Goal: Information Seeking & Learning: Learn about a topic

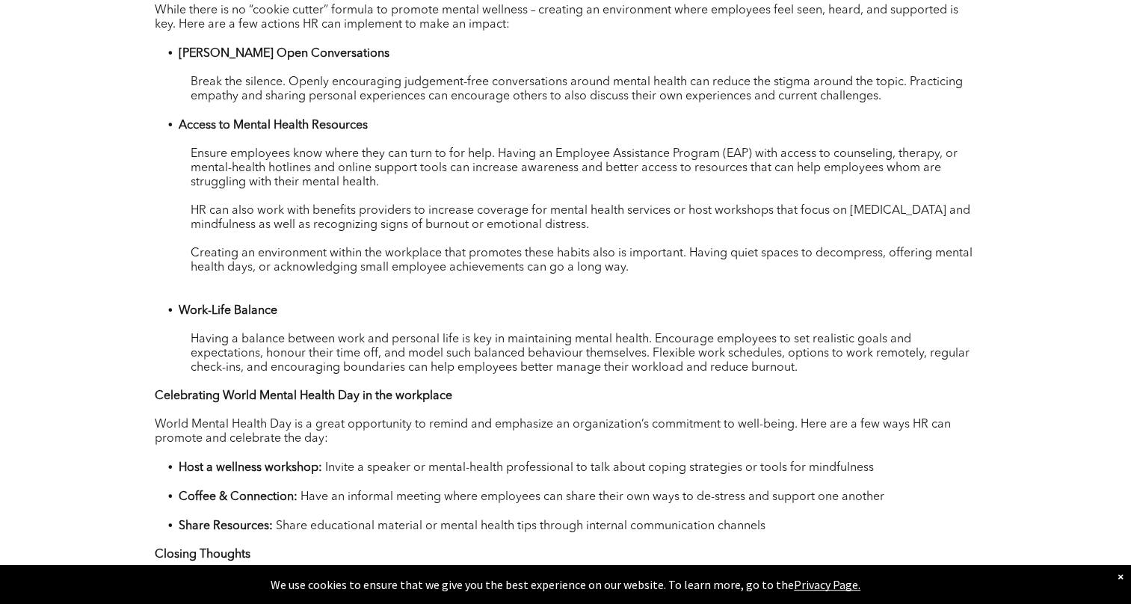
scroll to position [977, 0]
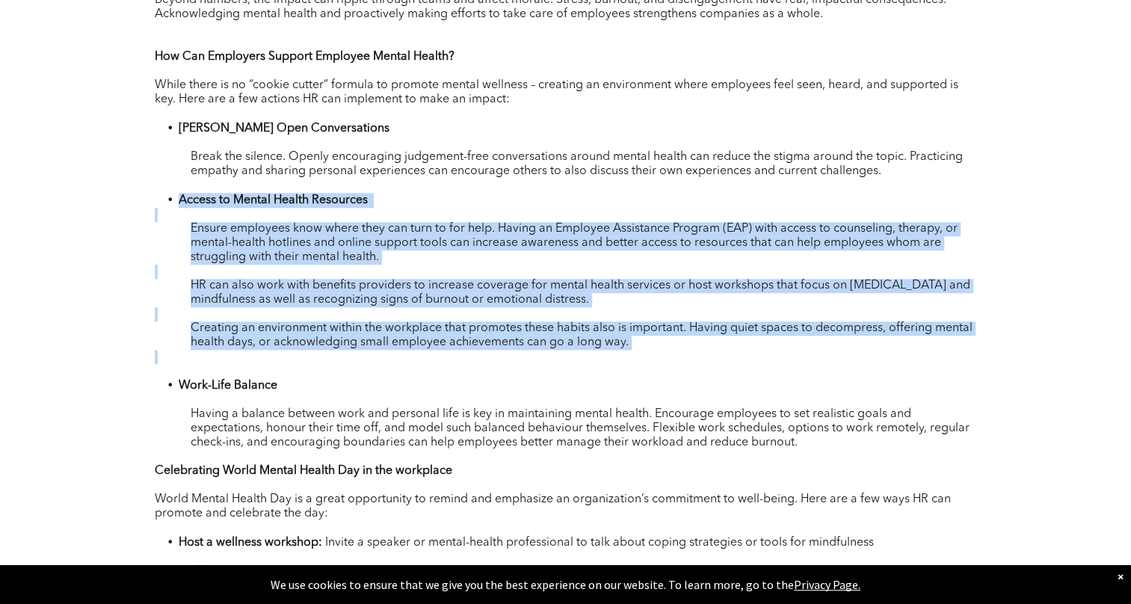
drag, startPoint x: 176, startPoint y: 204, endPoint x: 441, endPoint y: 363, distance: 308.6
click at [433, 362] on div "Each year on [DATE] we commemorate World Mental Health day. A day dedicated to …" at bounding box center [566, 402] width 823 height 1191
drag, startPoint x: 441, startPoint y: 363, endPoint x: 598, endPoint y: 369, distance: 156.4
click at [598, 369] on p at bounding box center [566, 371] width 823 height 14
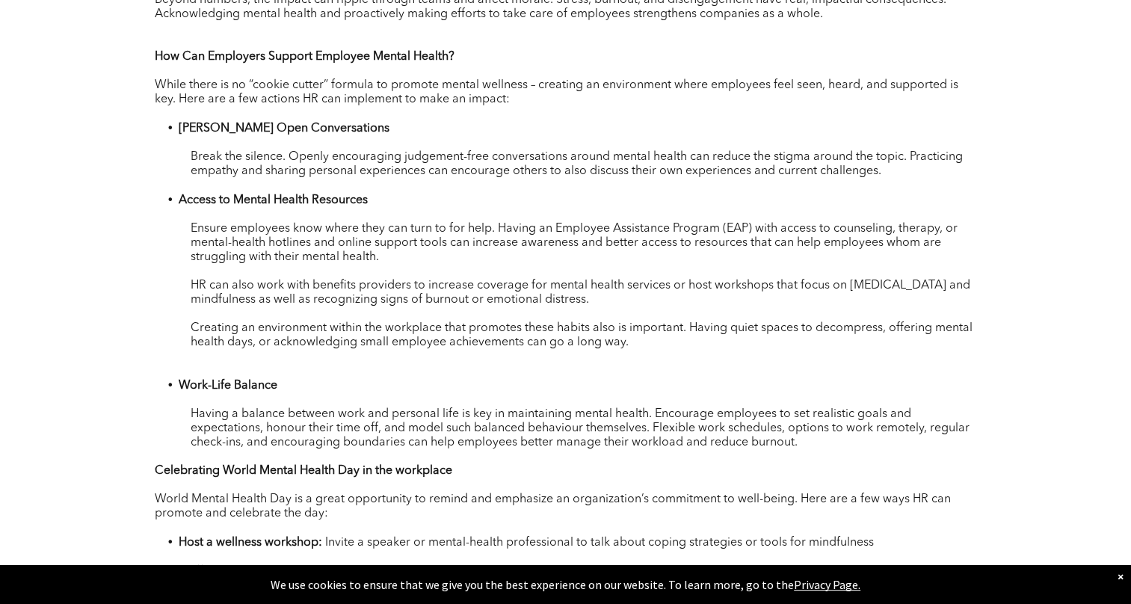
click at [598, 369] on p at bounding box center [566, 371] width 823 height 14
drag, startPoint x: 358, startPoint y: 250, endPoint x: 919, endPoint y: 259, distance: 560.9
click at [919, 259] on p "Ensure employees know where they can turn to for help. Having an Employee Assis…" at bounding box center [566, 243] width 823 height 43
drag, startPoint x: 919, startPoint y: 259, endPoint x: 657, endPoint y: 289, distance: 263.4
click at [881, 268] on p at bounding box center [566, 272] width 823 height 14
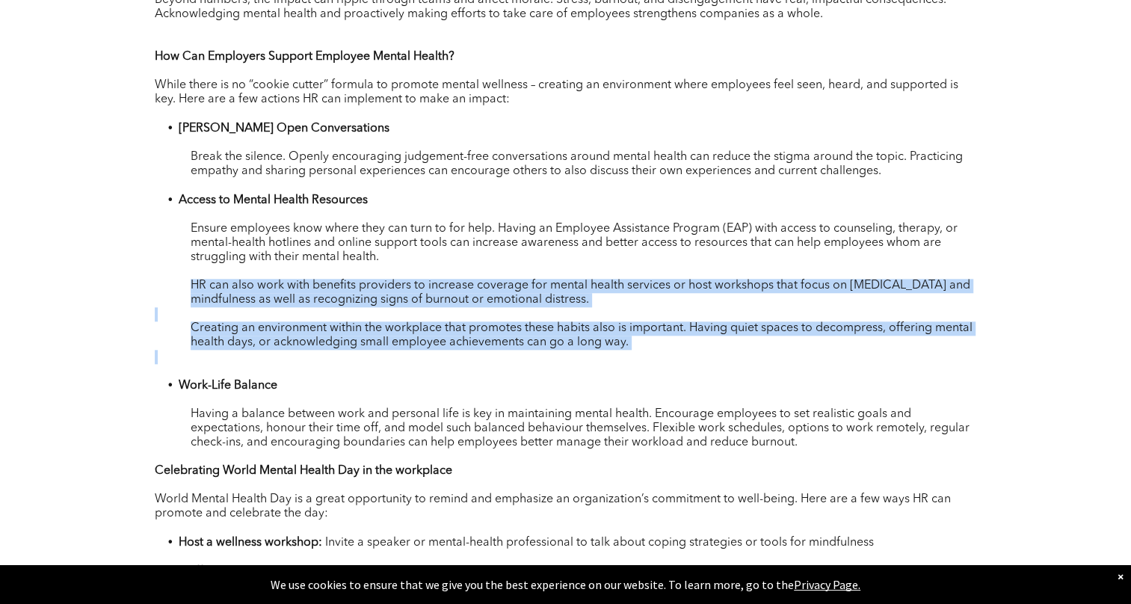
drag, startPoint x: 193, startPoint y: 289, endPoint x: 643, endPoint y: 357, distance: 455.3
click at [643, 357] on div "Each year on [DATE] we commemorate World Mental Health day. A day dedicated to …" at bounding box center [566, 402] width 823 height 1191
drag, startPoint x: 643, startPoint y: 357, endPoint x: 710, endPoint y: 375, distance: 69.7
click at [710, 375] on p at bounding box center [566, 371] width 823 height 14
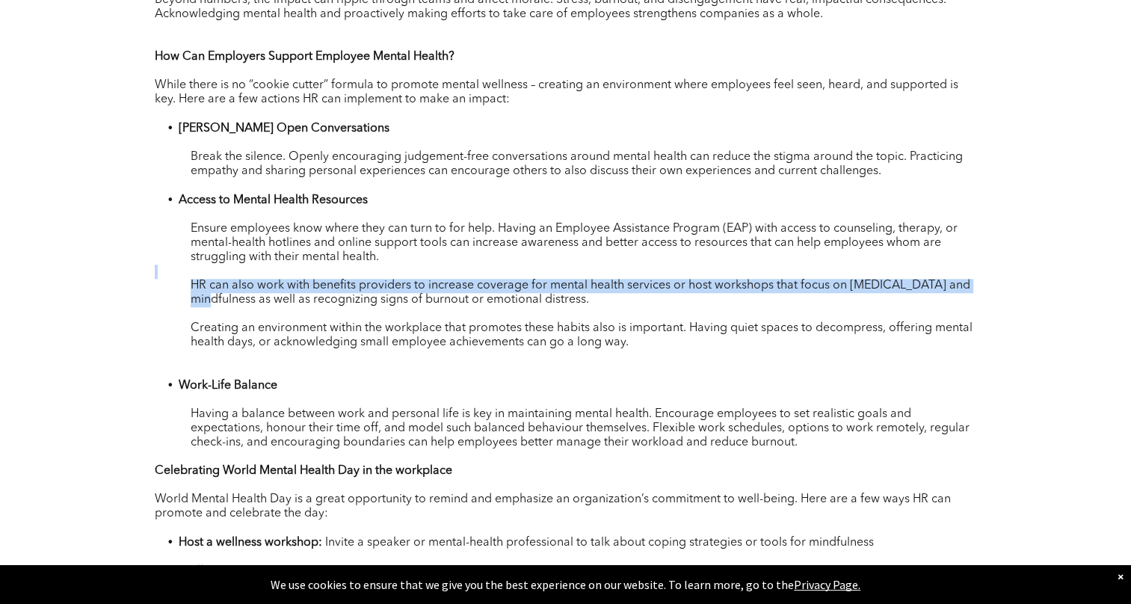
drag, startPoint x: 217, startPoint y: 304, endPoint x: 740, endPoint y: 281, distance: 523.2
click at [740, 281] on div "Each year on [DATE] we commemorate World Mental Health day. A day dedicated to …" at bounding box center [566, 402] width 823 height 1191
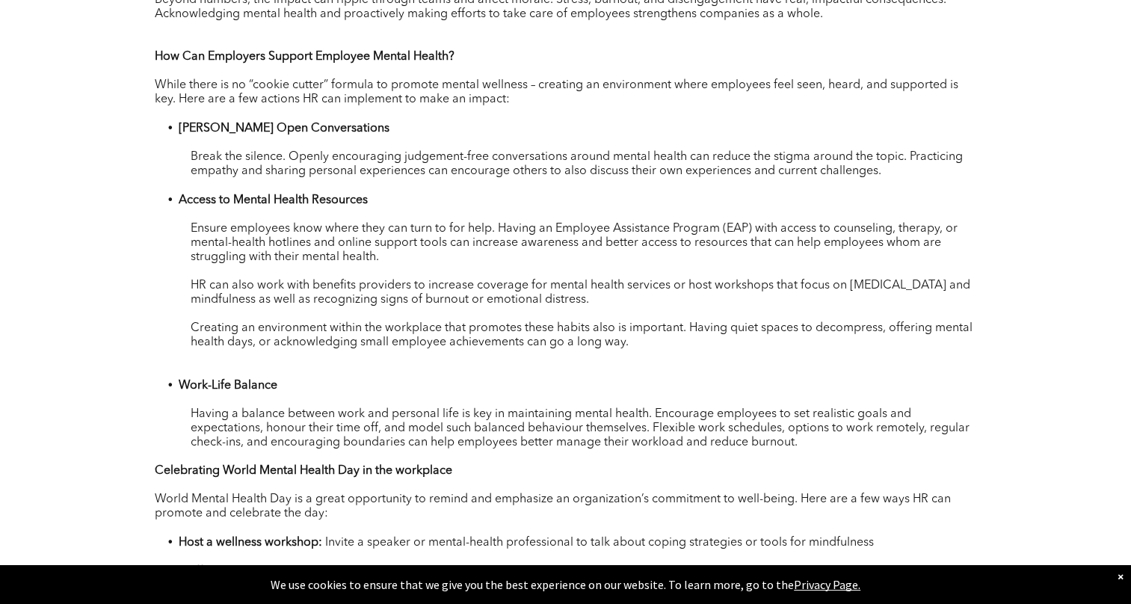
drag, startPoint x: 740, startPoint y: 281, endPoint x: 743, endPoint y: 304, distance: 23.5
click at [757, 304] on p "HR can also work with benefits providers to increase coverage for mental health…" at bounding box center [566, 293] width 823 height 28
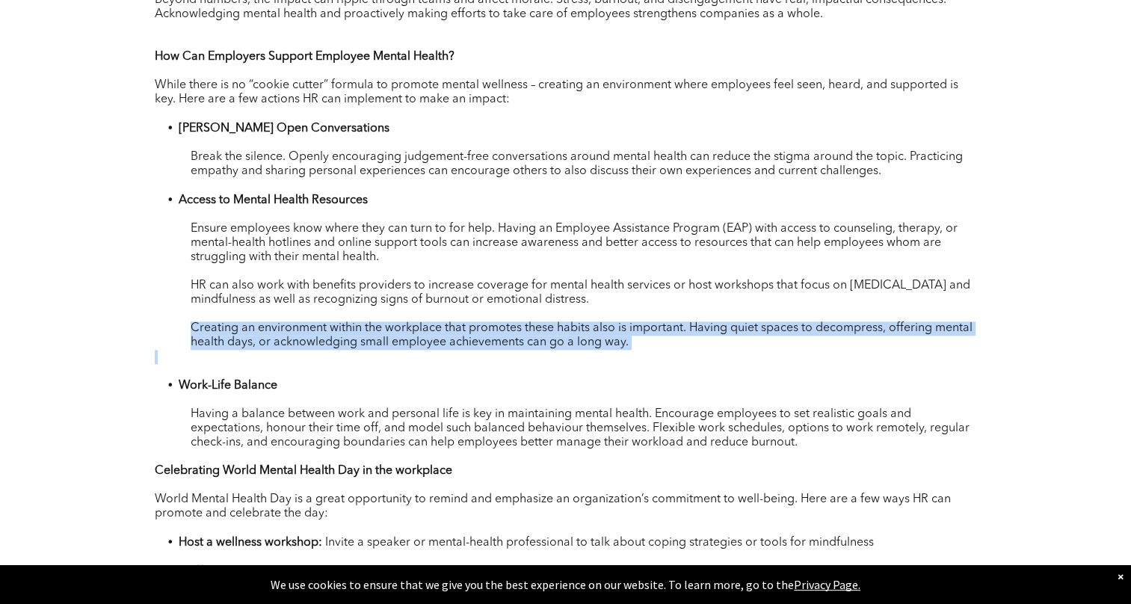
drag, startPoint x: 188, startPoint y: 331, endPoint x: 815, endPoint y: 358, distance: 628.0
click at [815, 358] on div "Each year on [DATE] we commemorate World Mental Health day. A day dedicated to …" at bounding box center [566, 402] width 823 height 1191
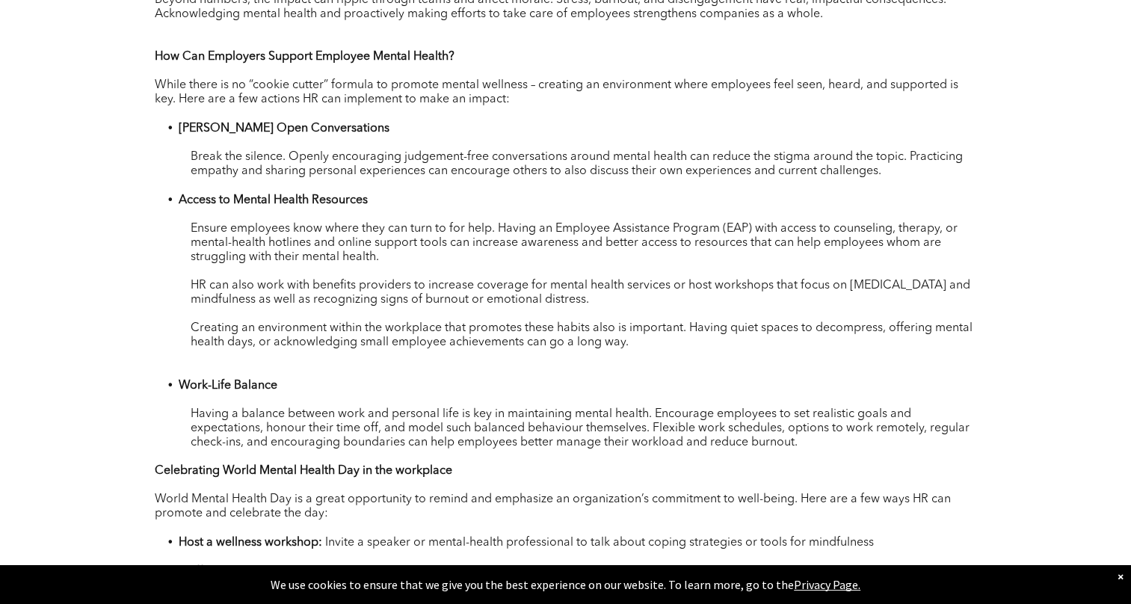
drag, startPoint x: 815, startPoint y: 358, endPoint x: 723, endPoint y: 372, distance: 93.0
click at [723, 372] on p at bounding box center [566, 371] width 823 height 14
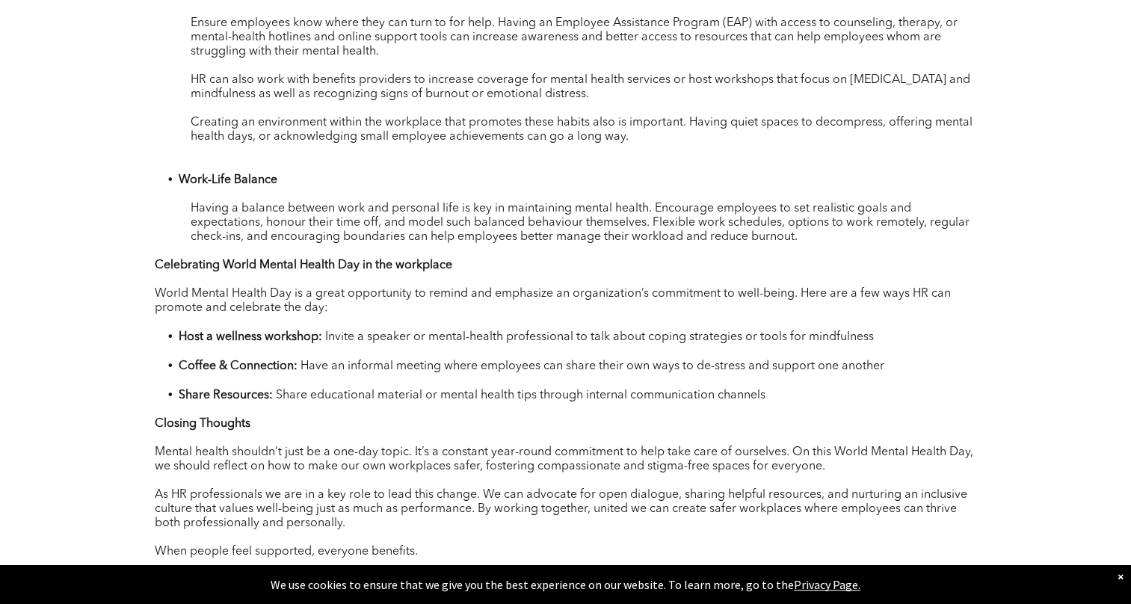
scroll to position [1201, 0]
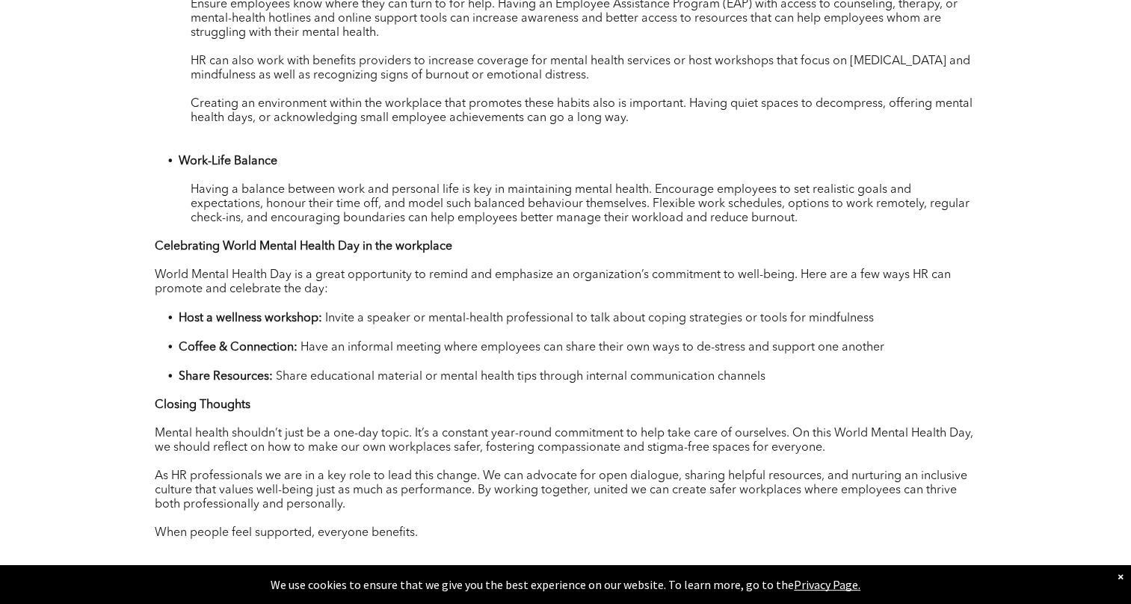
drag, startPoint x: 179, startPoint y: 164, endPoint x: 955, endPoint y: 225, distance: 777.9
click at [955, 225] on div "Each year on [DATE] we commemorate World Mental Health day. A day dedicated to …" at bounding box center [566, 178] width 823 height 1191
click at [814, 240] on p at bounding box center [566, 233] width 823 height 14
drag, startPoint x: 209, startPoint y: 211, endPoint x: 507, endPoint y: 206, distance: 298.4
click at [503, 206] on span "Having a balance between work and personal life is key in maintaining mental he…" at bounding box center [580, 204] width 779 height 40
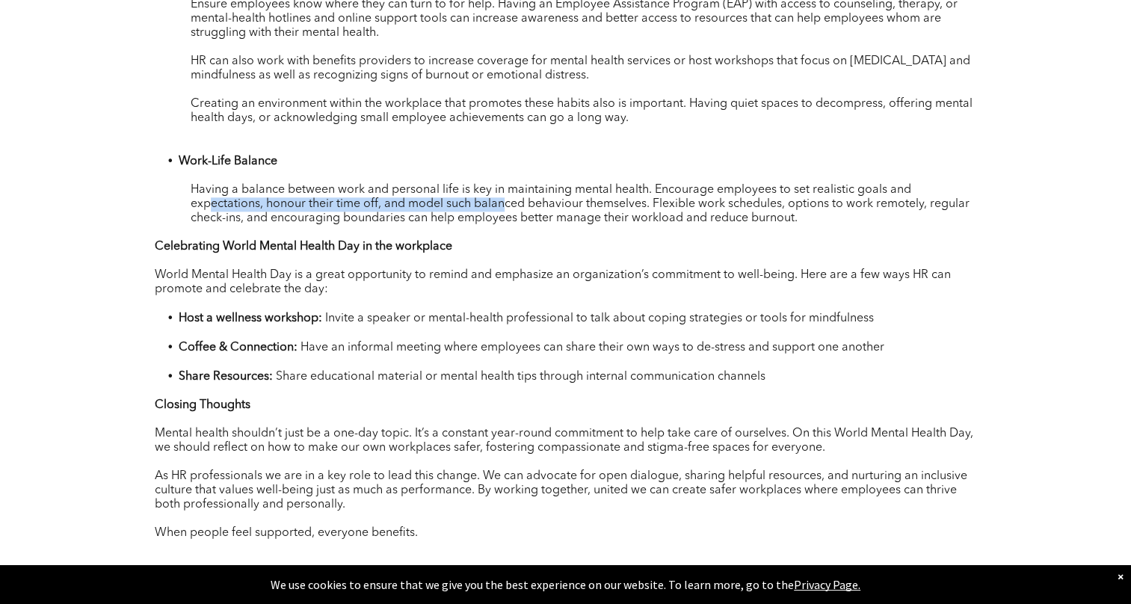
drag, startPoint x: 507, startPoint y: 206, endPoint x: 587, endPoint y: 206, distance: 80.0
click at [587, 206] on span "Having a balance between work and personal life is key in maintaining mental he…" at bounding box center [580, 204] width 779 height 40
drag, startPoint x: 332, startPoint y: 213, endPoint x: 663, endPoint y: 211, distance: 331.3
click at [663, 211] on span "Having a balance between work and personal life is key in maintaining mental he…" at bounding box center [580, 204] width 779 height 40
drag, startPoint x: 663, startPoint y: 211, endPoint x: 767, endPoint y: 218, distance: 104.2
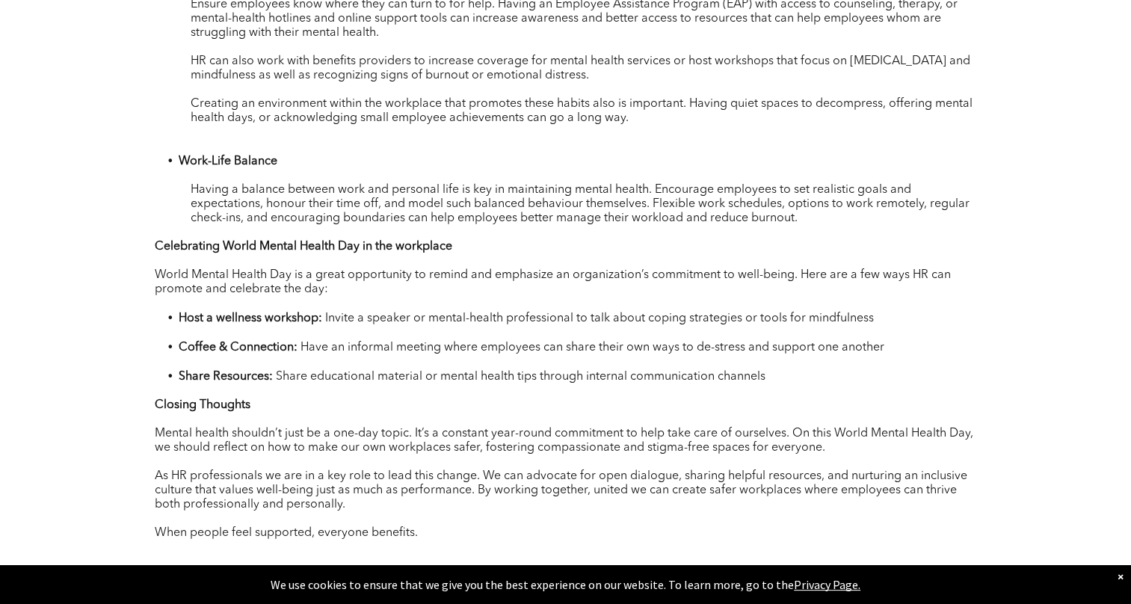
click at [767, 218] on span "Having a balance between work and personal life is key in maintaining mental he…" at bounding box center [580, 204] width 779 height 40
drag, startPoint x: 549, startPoint y: 210, endPoint x: 659, endPoint y: 212, distance: 110.0
click at [659, 212] on span "Having a balance between work and personal life is key in maintaining mental he…" at bounding box center [580, 204] width 779 height 40
drag, startPoint x: 659, startPoint y: 212, endPoint x: 672, endPoint y: 213, distance: 13.5
click at [675, 213] on span "Having a balance between work and personal life is key in maintaining mental he…" at bounding box center [580, 204] width 779 height 40
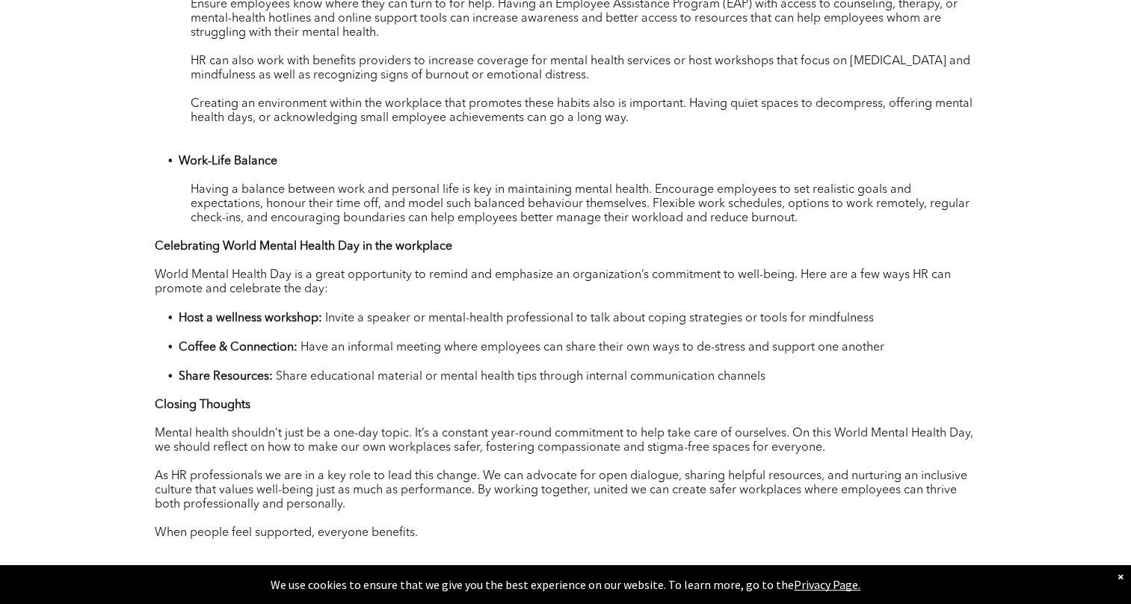
drag, startPoint x: 651, startPoint y: 209, endPoint x: 944, endPoint y: 221, distance: 292.6
click at [944, 221] on p "Having a balance between work and personal life is key in maintaining mental he…" at bounding box center [566, 204] width 823 height 43
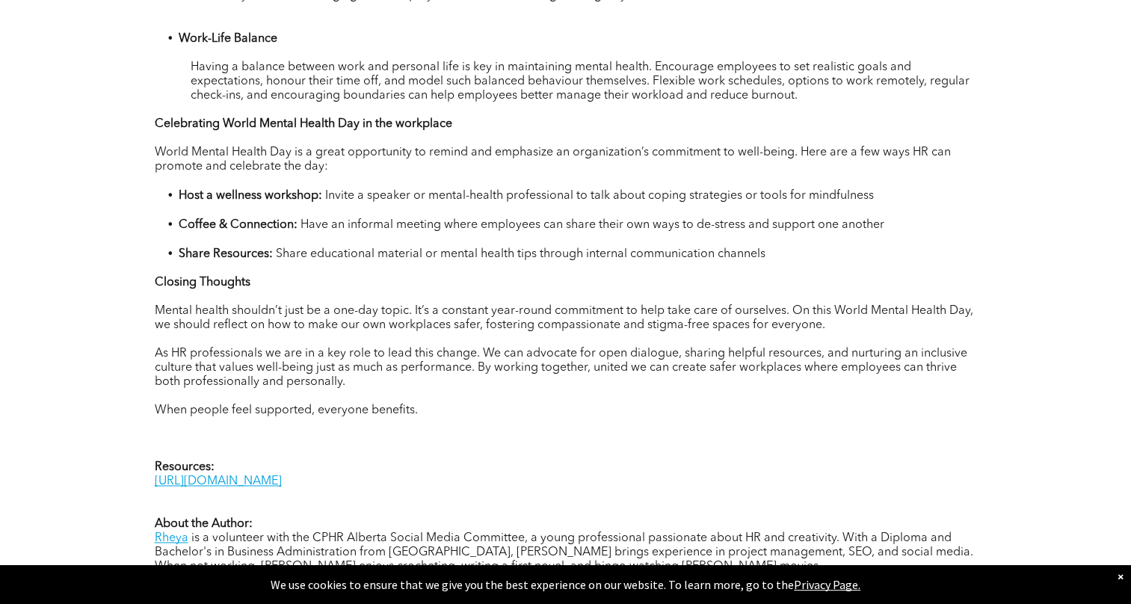
scroll to position [1351, 0]
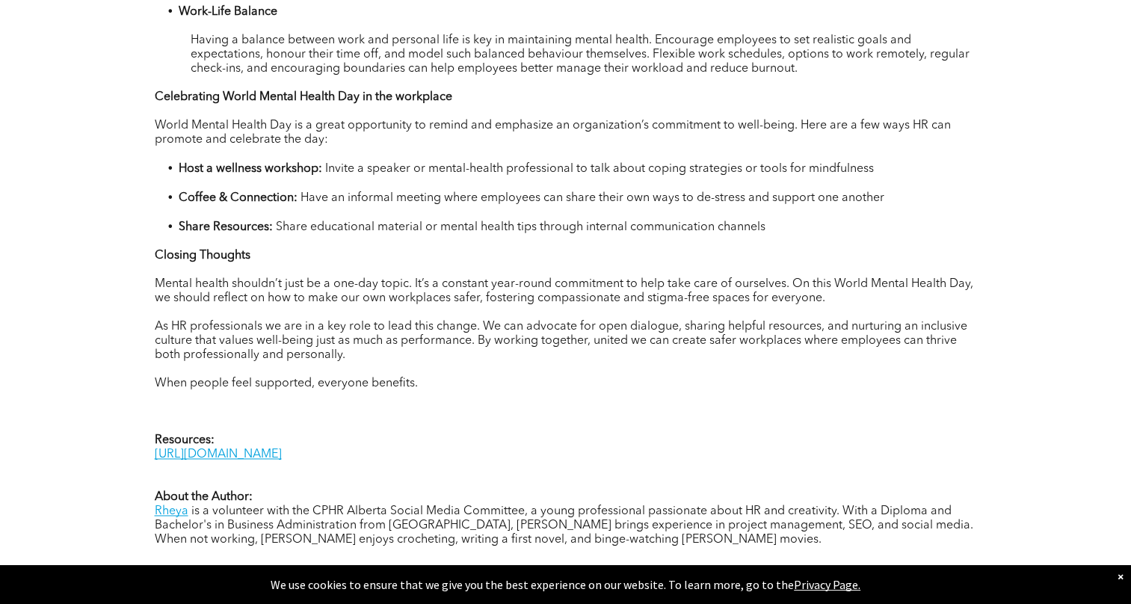
click at [514, 132] on span "World Mental Health Day is a great opportunity to remind and emphasize an organ…" at bounding box center [553, 133] width 796 height 26
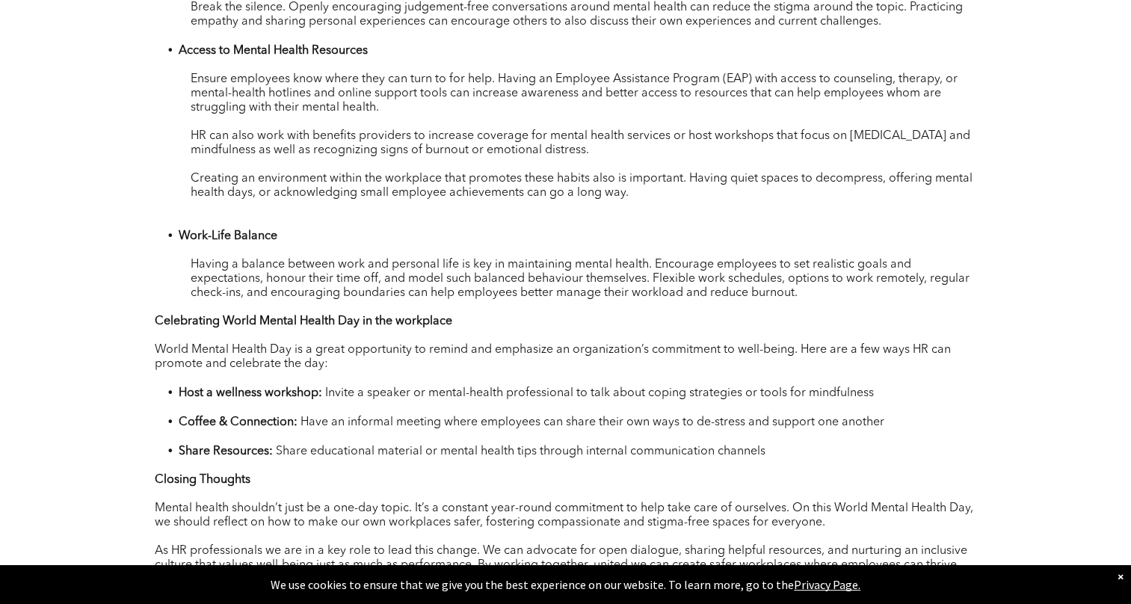
scroll to position [902, 0]
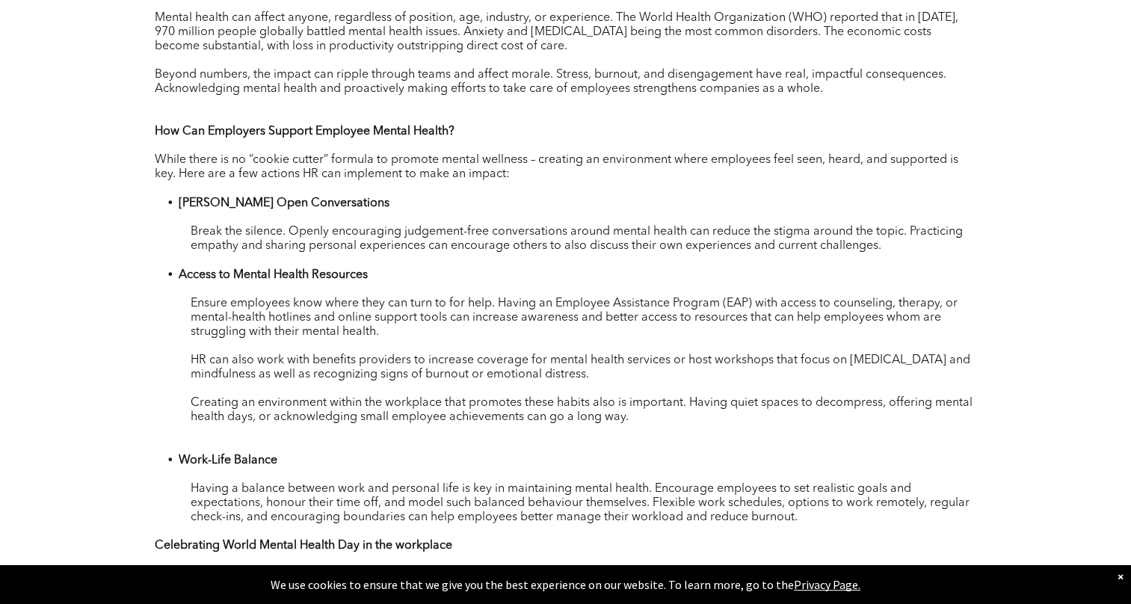
drag, startPoint x: 767, startPoint y: 71, endPoint x: 156, endPoint y: 459, distance: 723.2
click at [156, 459] on div "Each year on [DATE] we commemorate World Mental Health day. A day dedicated to …" at bounding box center [566, 477] width 823 height 1191
copy div "Work-Life Balance Having a balance between work and personal life is key in mai…"
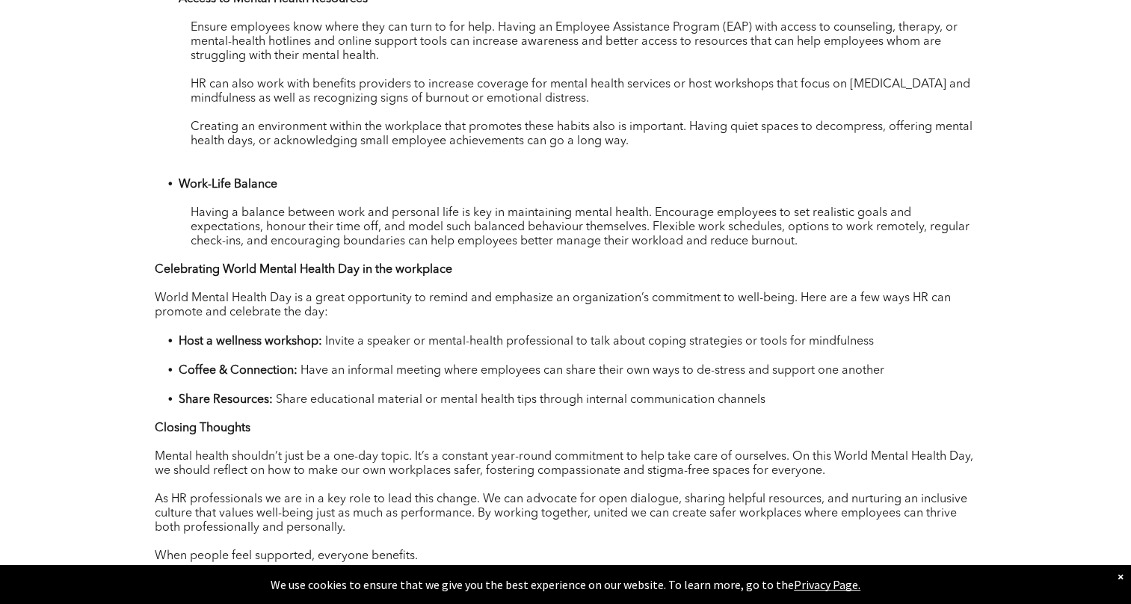
scroll to position [1201, 0]
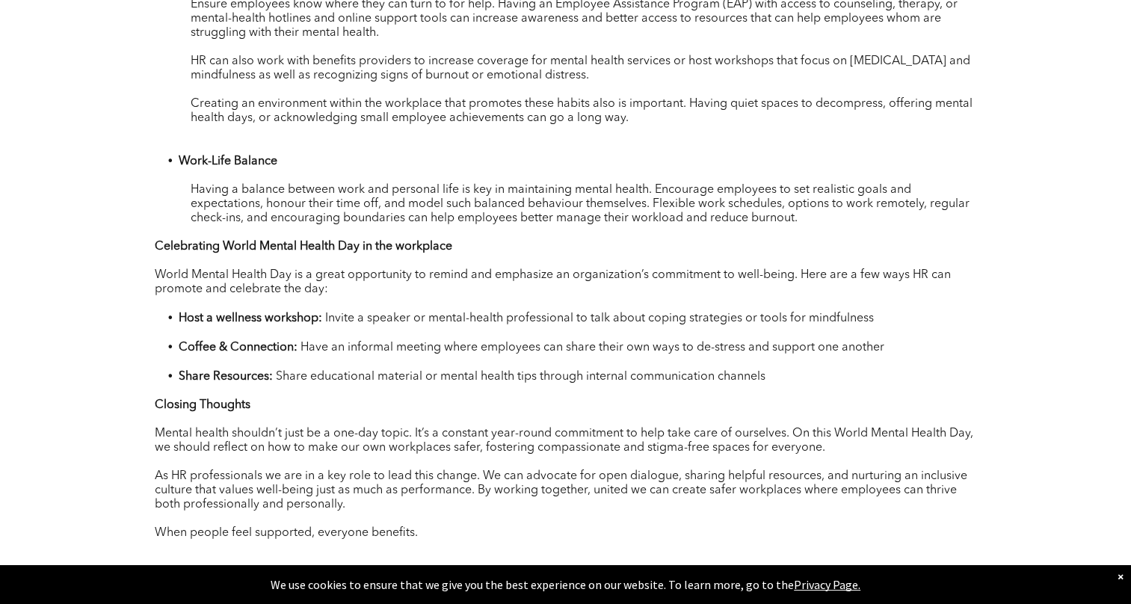
click at [876, 272] on div "Each year on [DATE] we commemorate World Mental Health day. A day dedicated to …" at bounding box center [566, 178] width 823 height 1191
